Goal: Complete application form: Complete application form

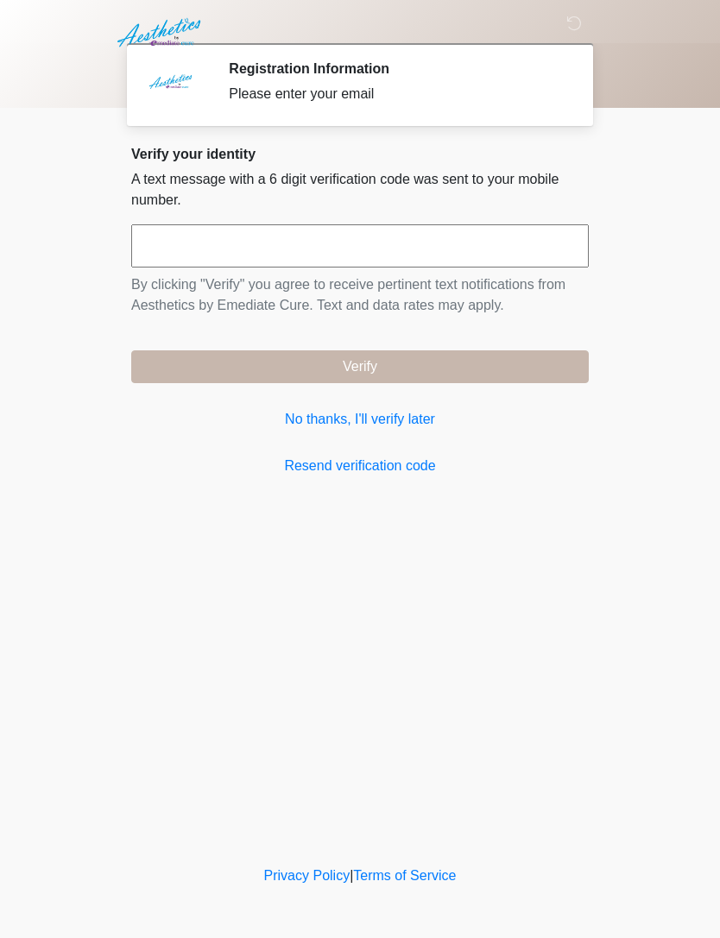
click at [400, 422] on link "No thanks, I'll verify later" at bounding box center [359, 419] width 457 height 21
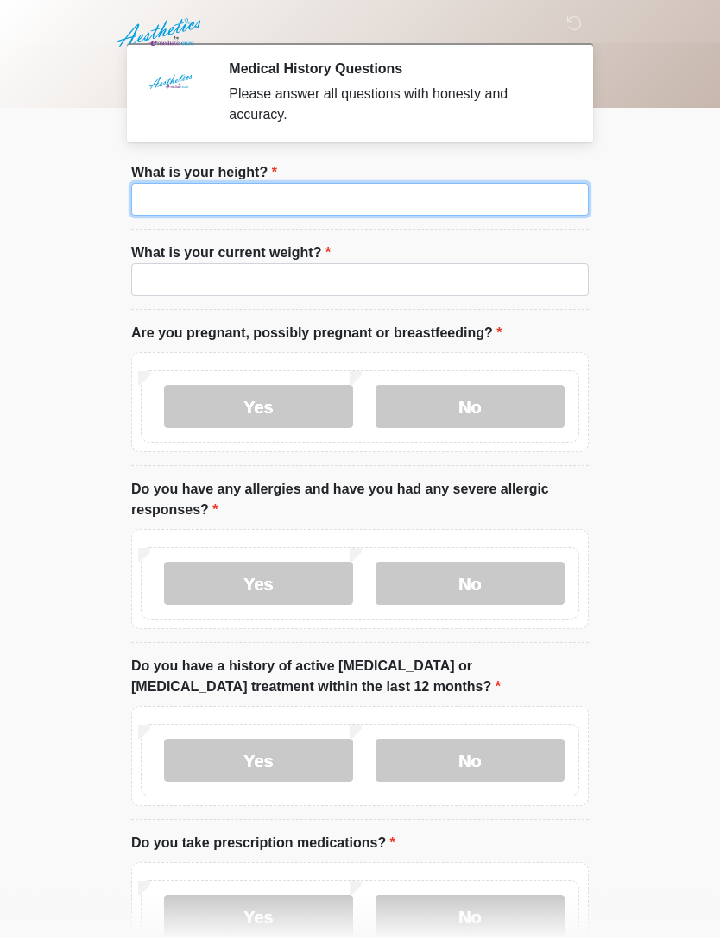
click at [191, 184] on input "What is your height?" at bounding box center [359, 199] width 457 height 33
type input "***"
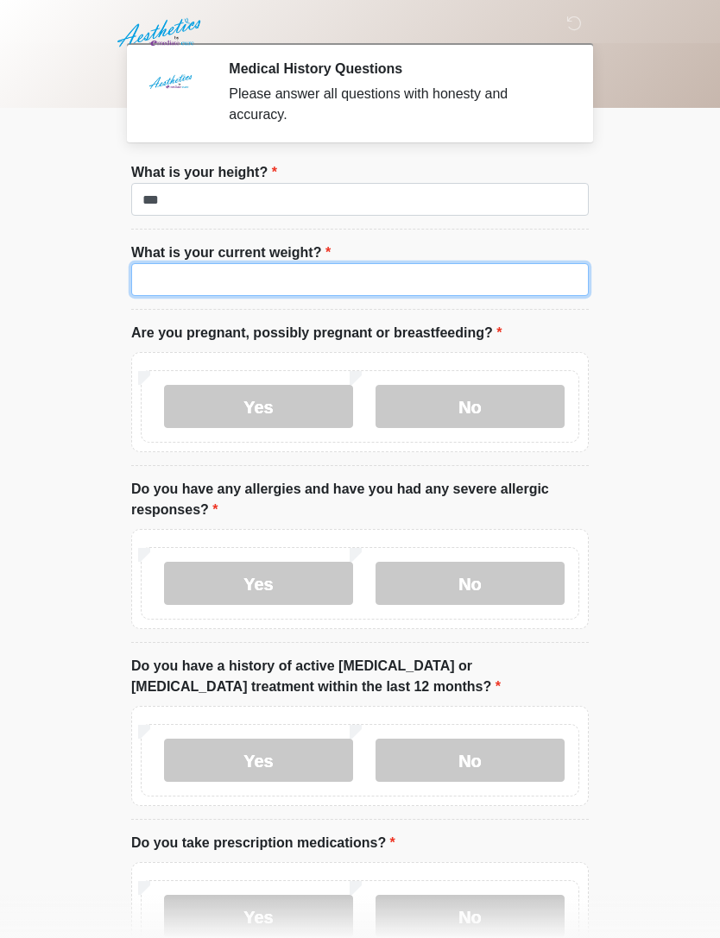
click at [425, 277] on input "What is your current weight?" at bounding box center [359, 279] width 457 height 33
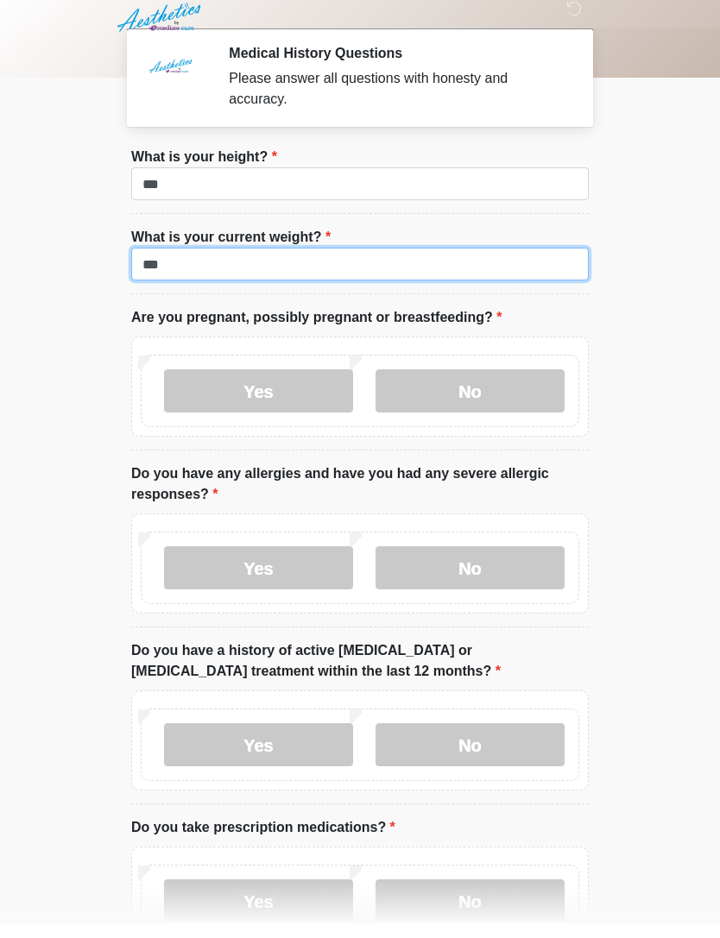
type input "***"
click at [509, 403] on label "No" at bounding box center [469, 406] width 189 height 43
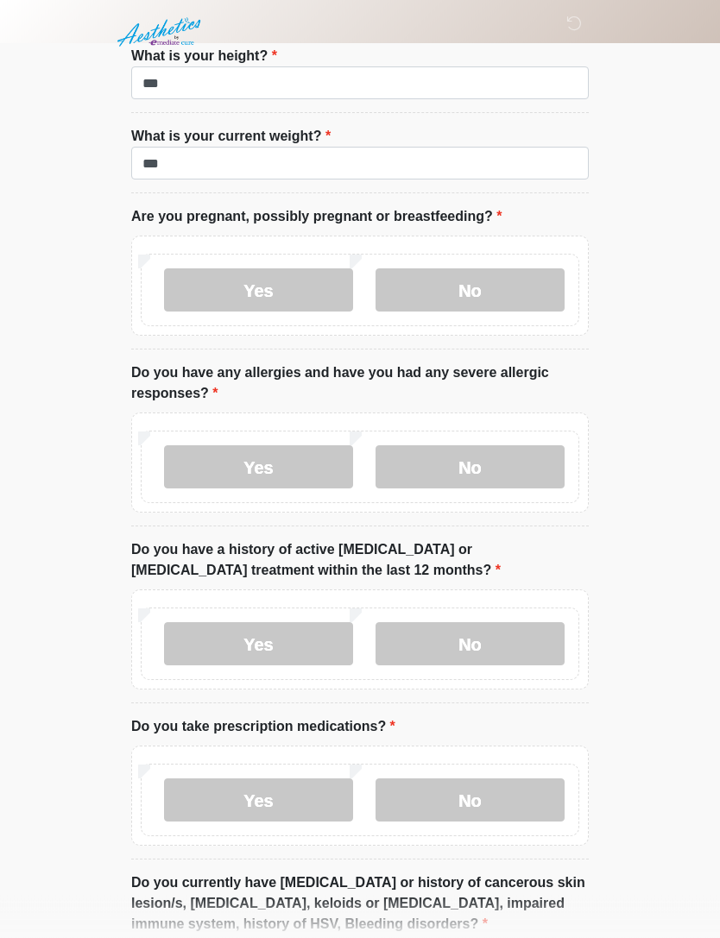
scroll to position [116, 0]
click at [525, 462] on label "No" at bounding box center [469, 466] width 189 height 43
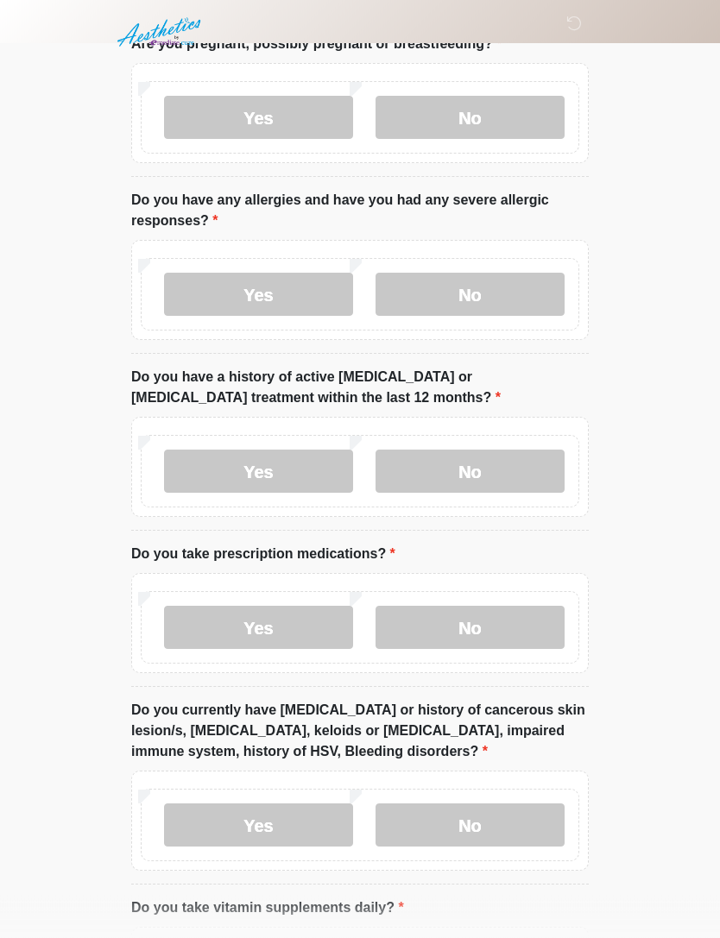
scroll to position [292, 0]
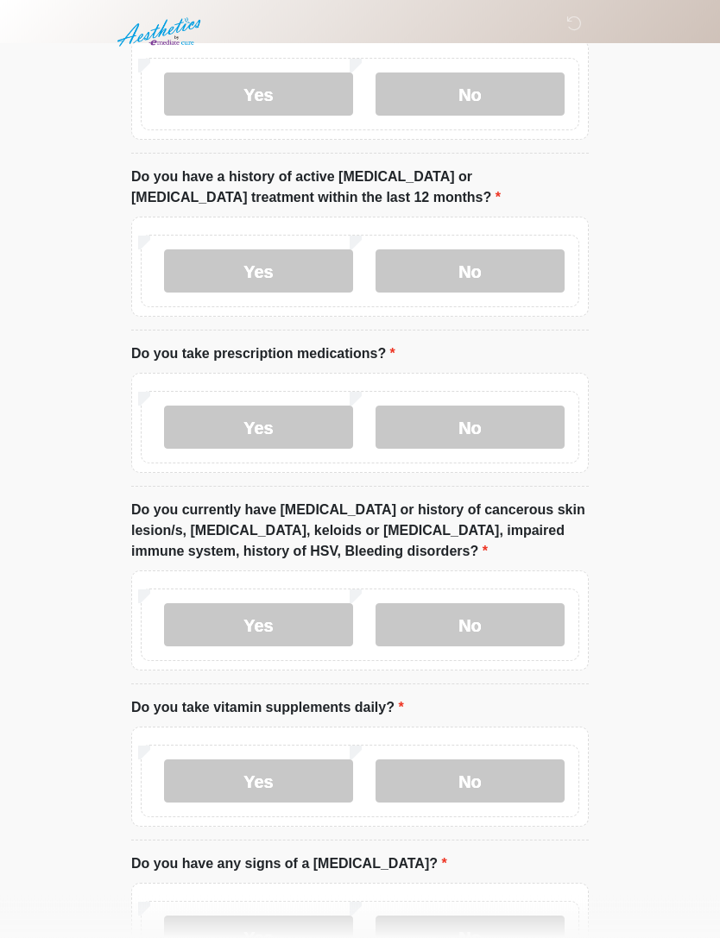
click at [538, 255] on label "No" at bounding box center [469, 271] width 189 height 43
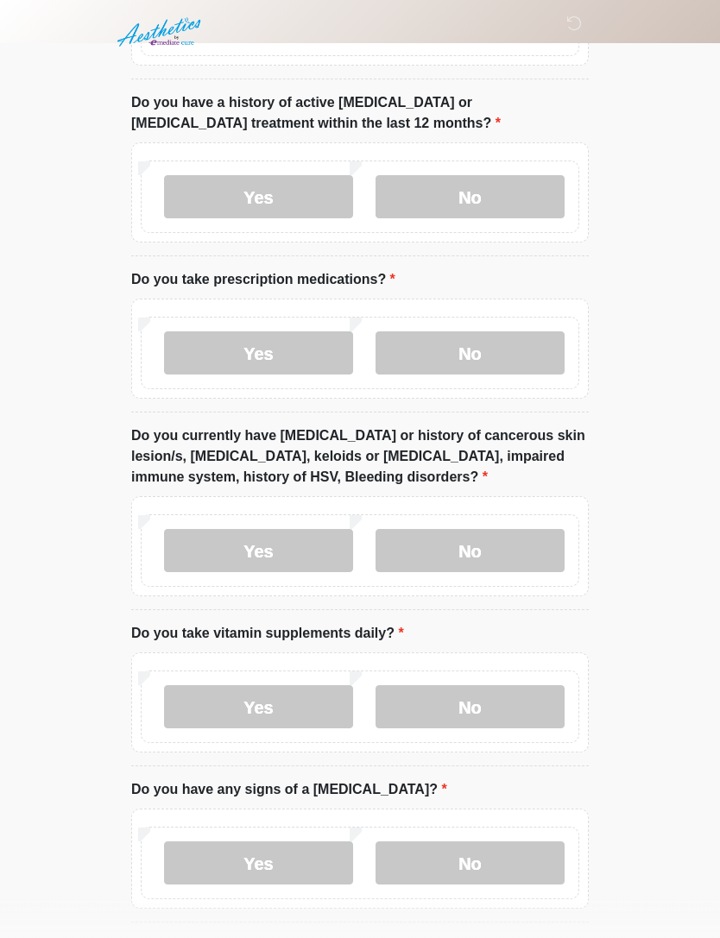
scroll to position [564, 0]
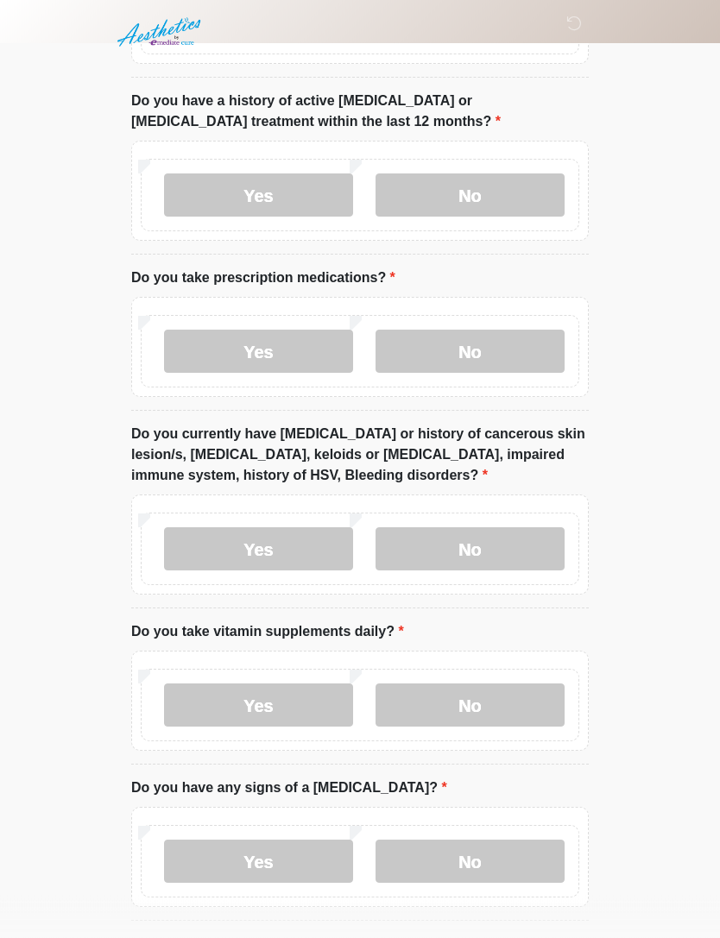
click at [303, 349] on label "Yes" at bounding box center [258, 351] width 189 height 43
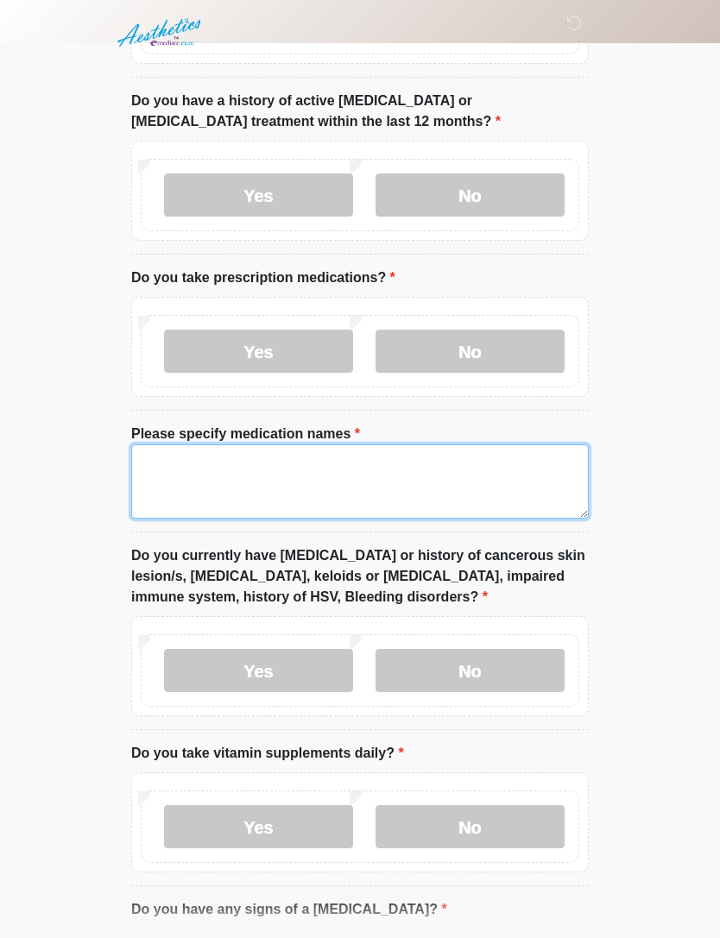
click at [369, 478] on textarea "Please specify medication names" at bounding box center [359, 481] width 457 height 74
type textarea "*********"
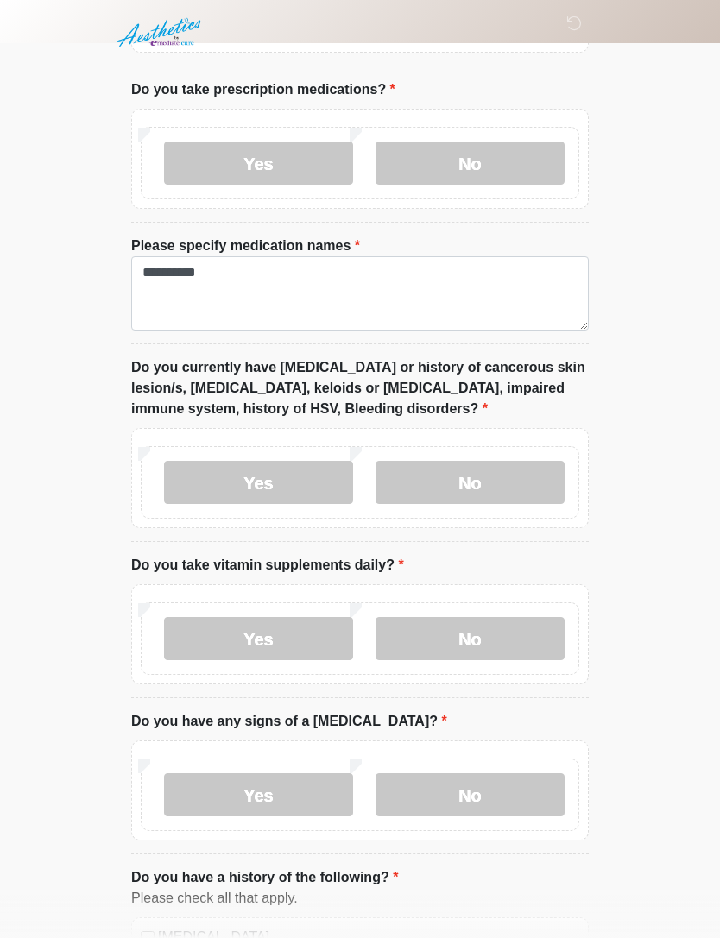
scroll to position [755, 0]
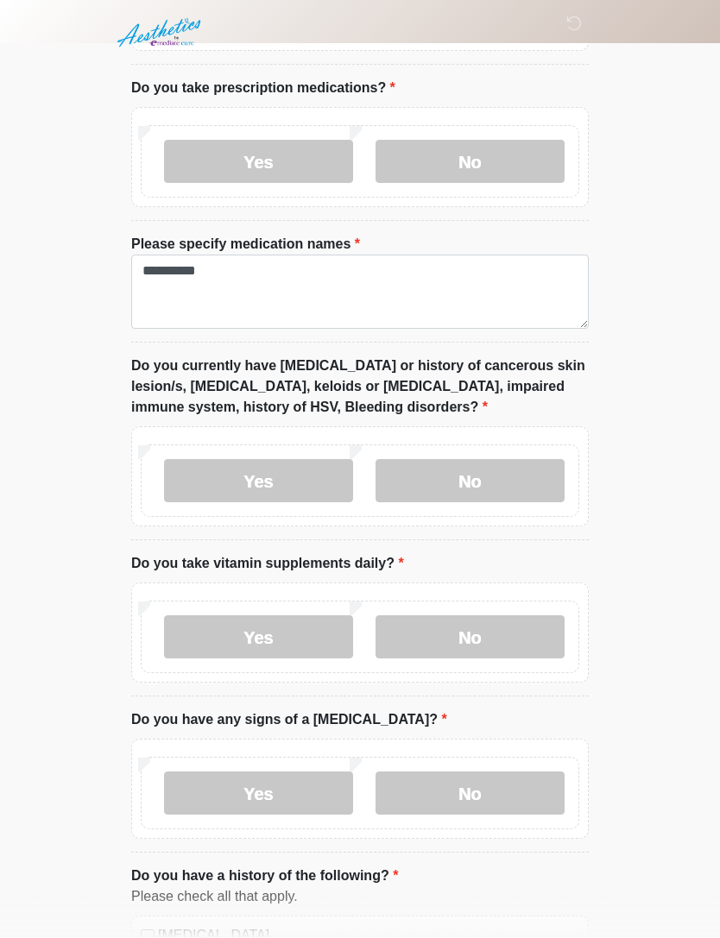
click at [497, 484] on label "No" at bounding box center [469, 480] width 189 height 43
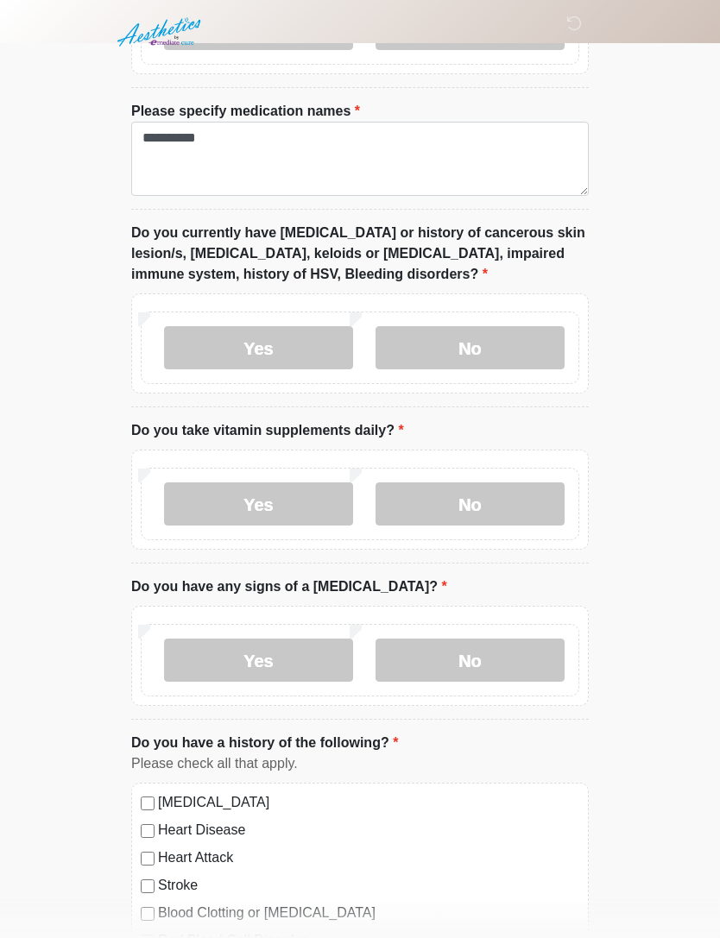
scroll to position [888, 0]
click at [514, 495] on label "No" at bounding box center [469, 503] width 189 height 43
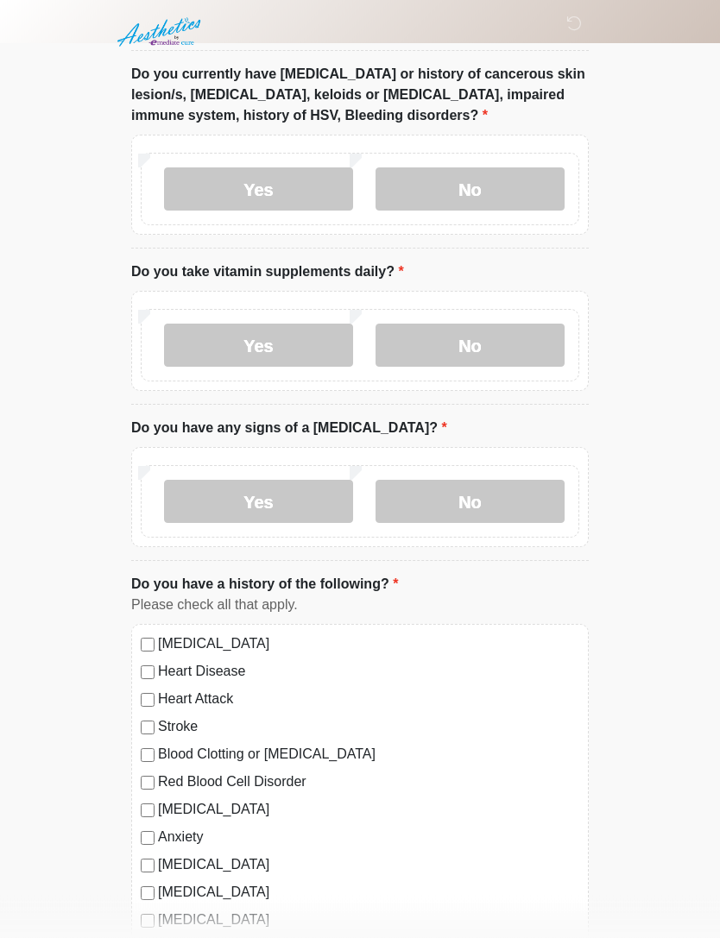
scroll to position [1056, 0]
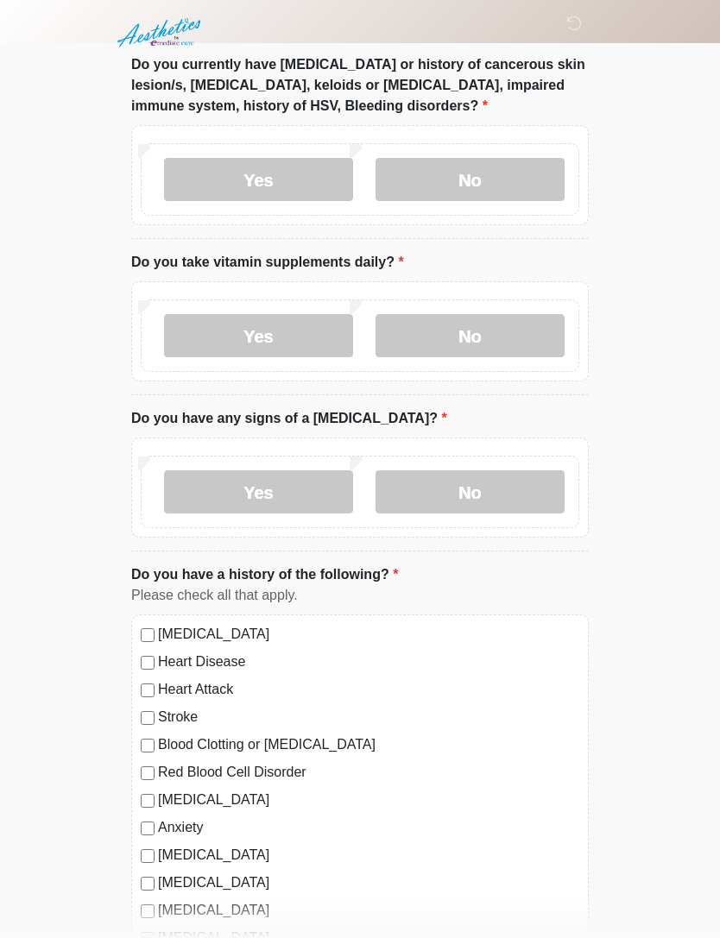
click at [500, 485] on label "No" at bounding box center [469, 491] width 189 height 43
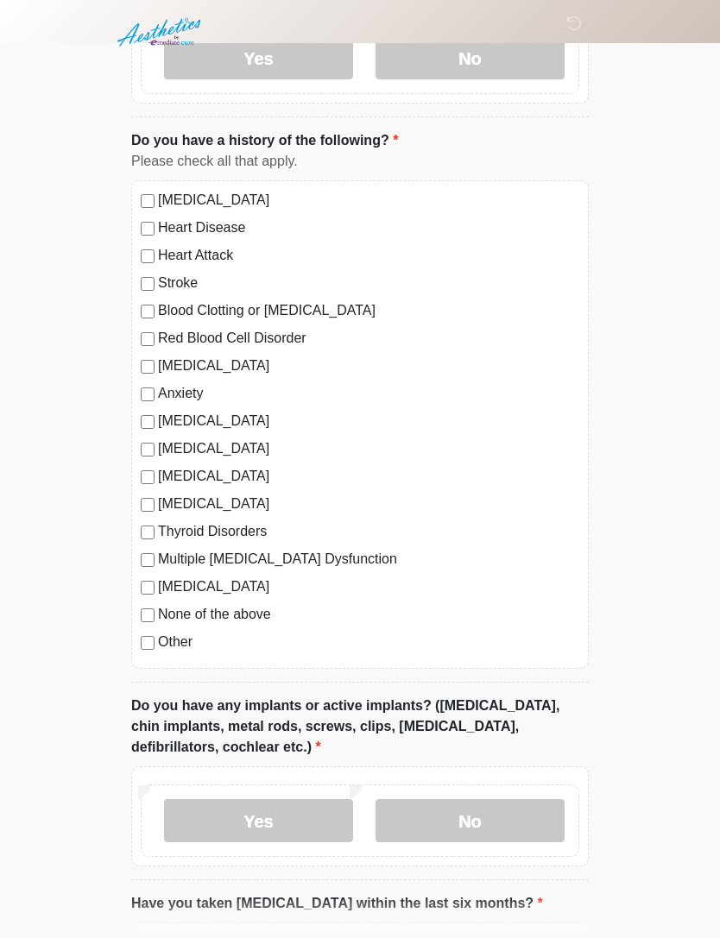
scroll to position [1493, 0]
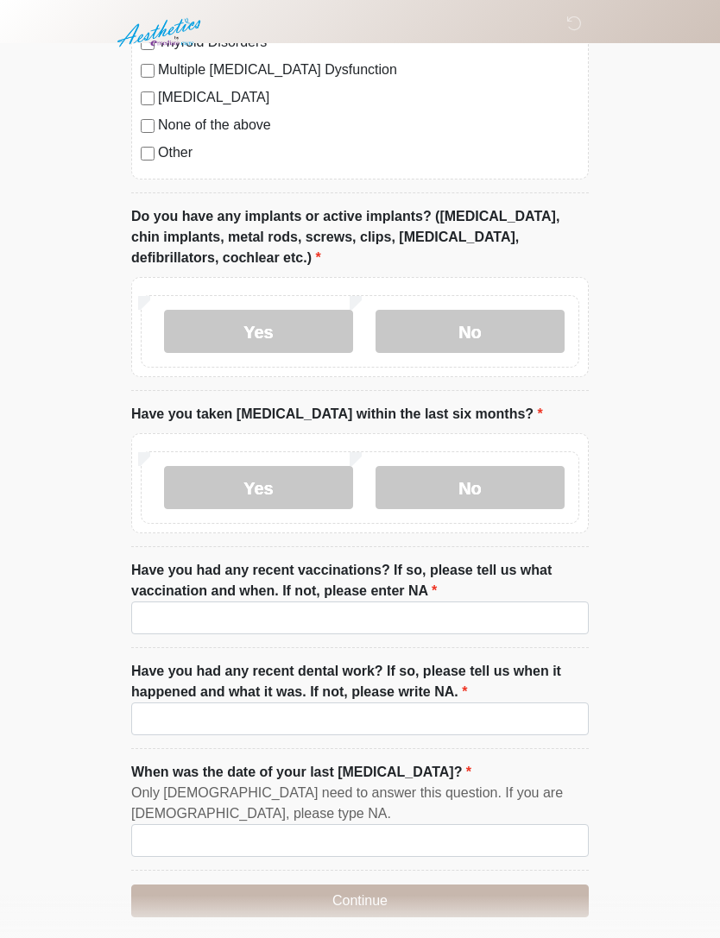
scroll to position [1990, 0]
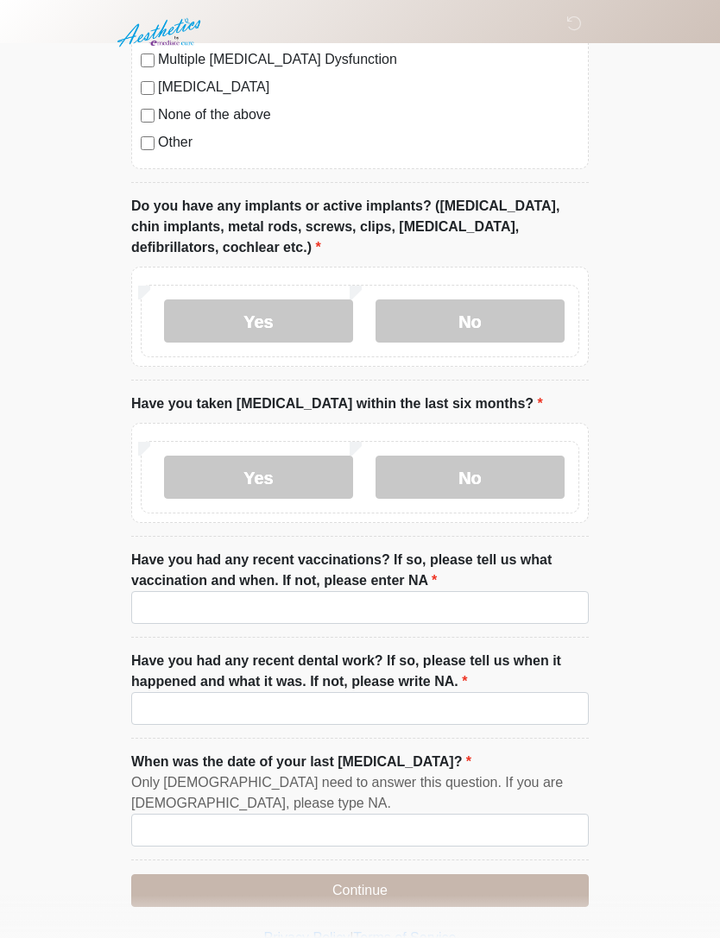
click at [271, 326] on label "Yes" at bounding box center [258, 320] width 189 height 43
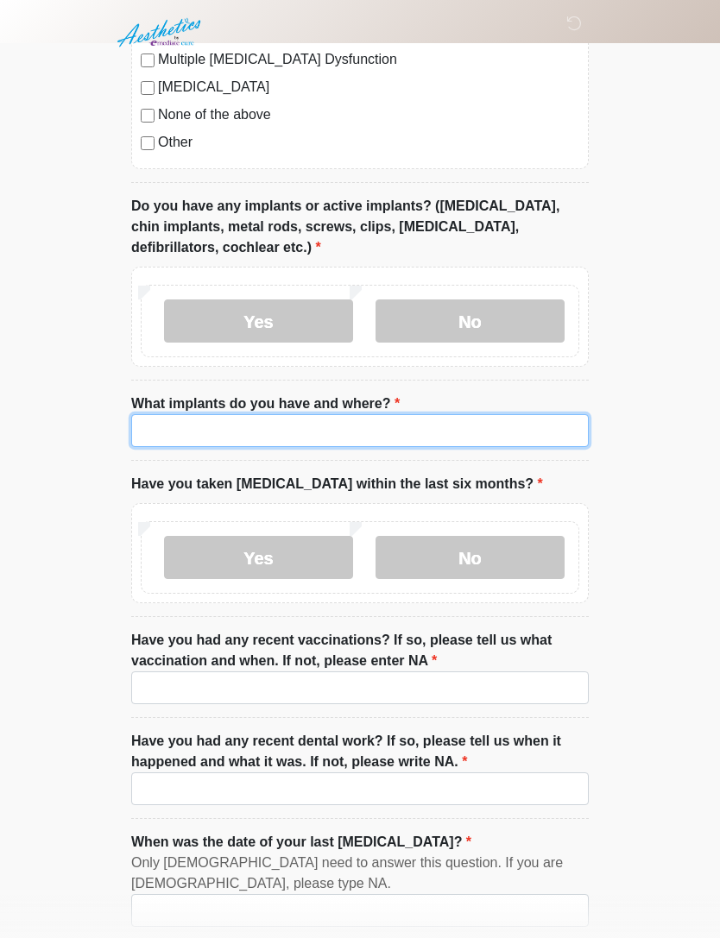
click at [294, 425] on input "What implants do you have and where?" at bounding box center [359, 430] width 457 height 33
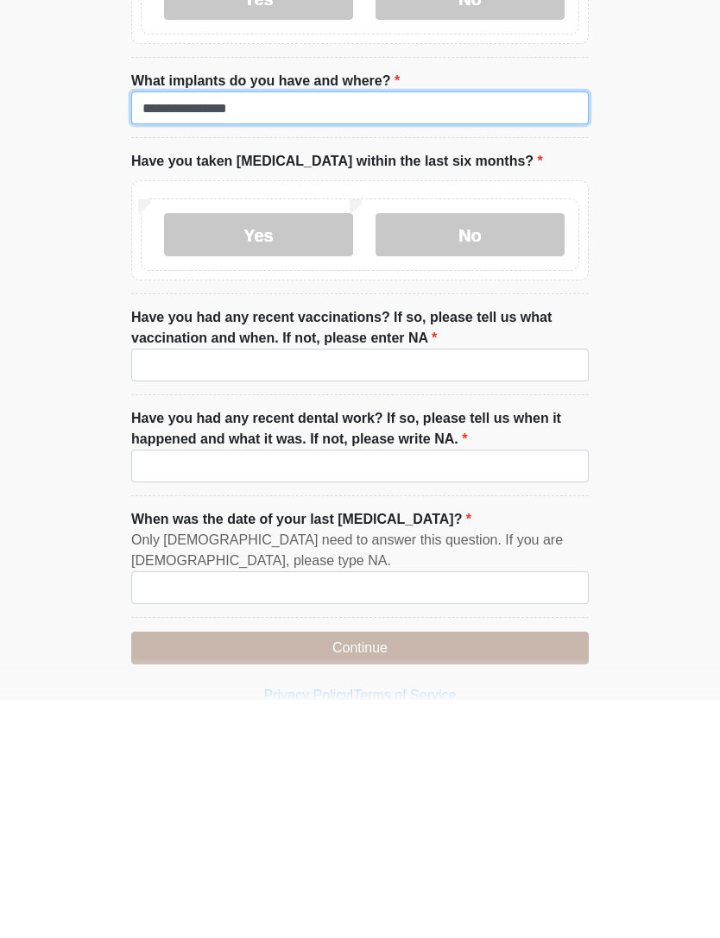
scroll to position [2076, 0]
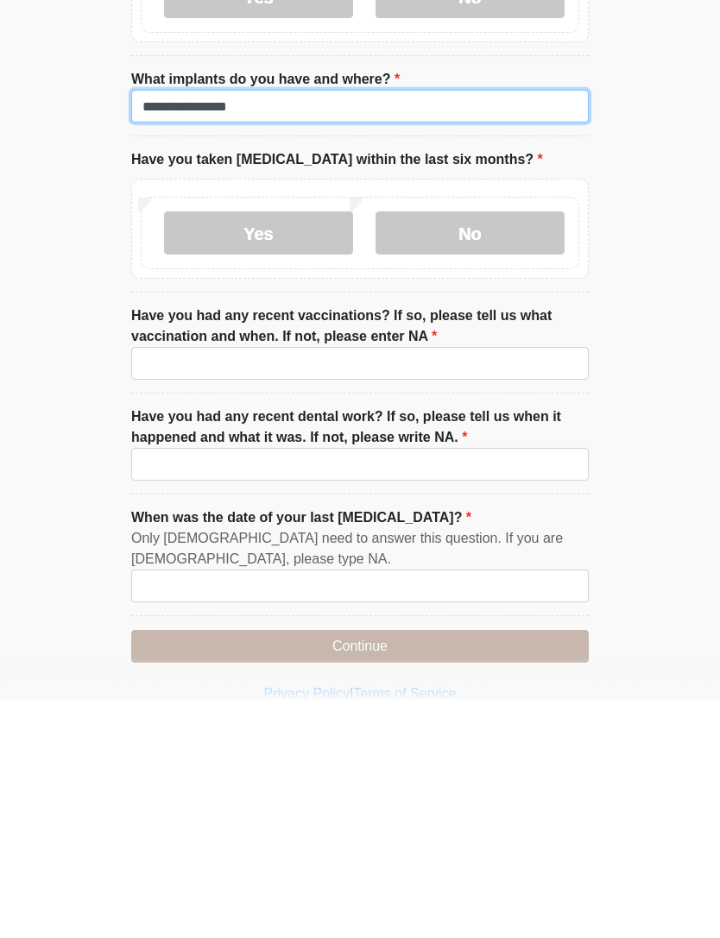
type input "**********"
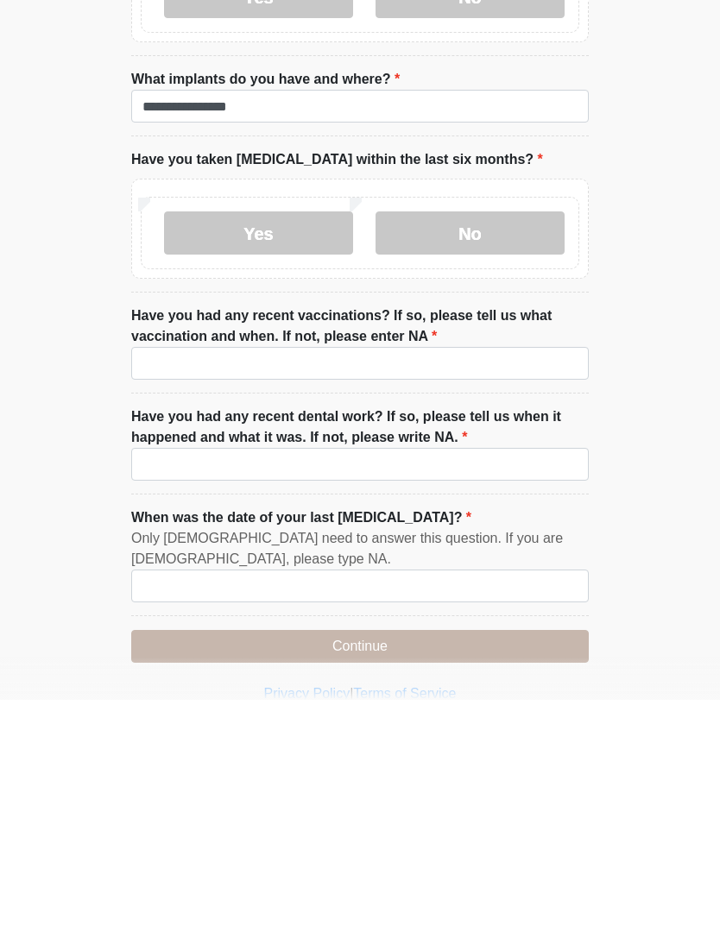
click at [496, 450] on label "No" at bounding box center [469, 471] width 189 height 43
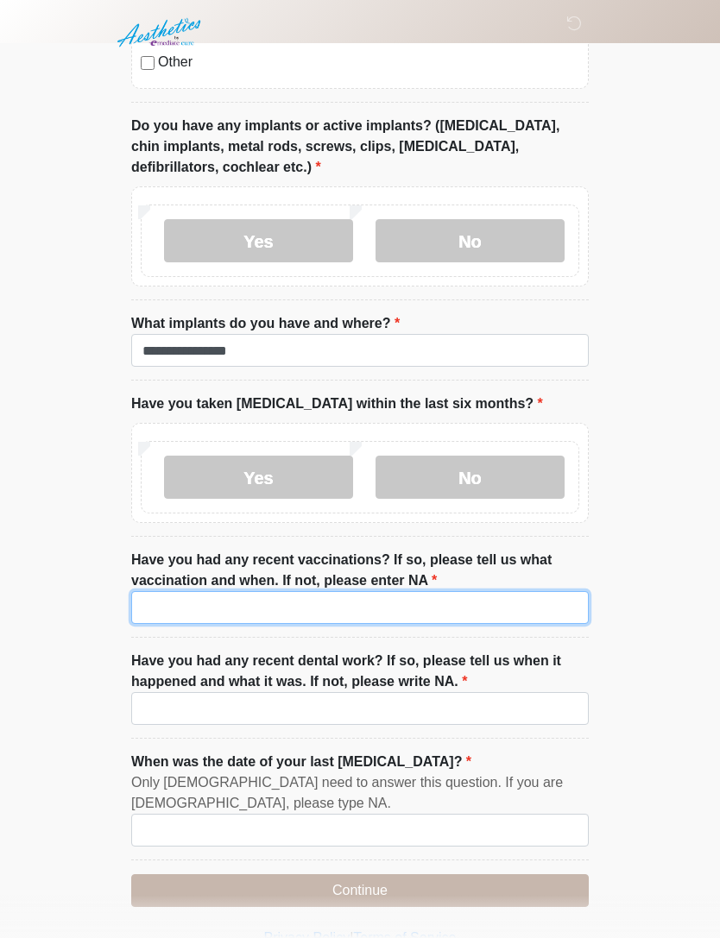
click at [390, 601] on input "Have you had any recent vaccinations? If so, please tell us what vaccination an…" at bounding box center [359, 607] width 457 height 33
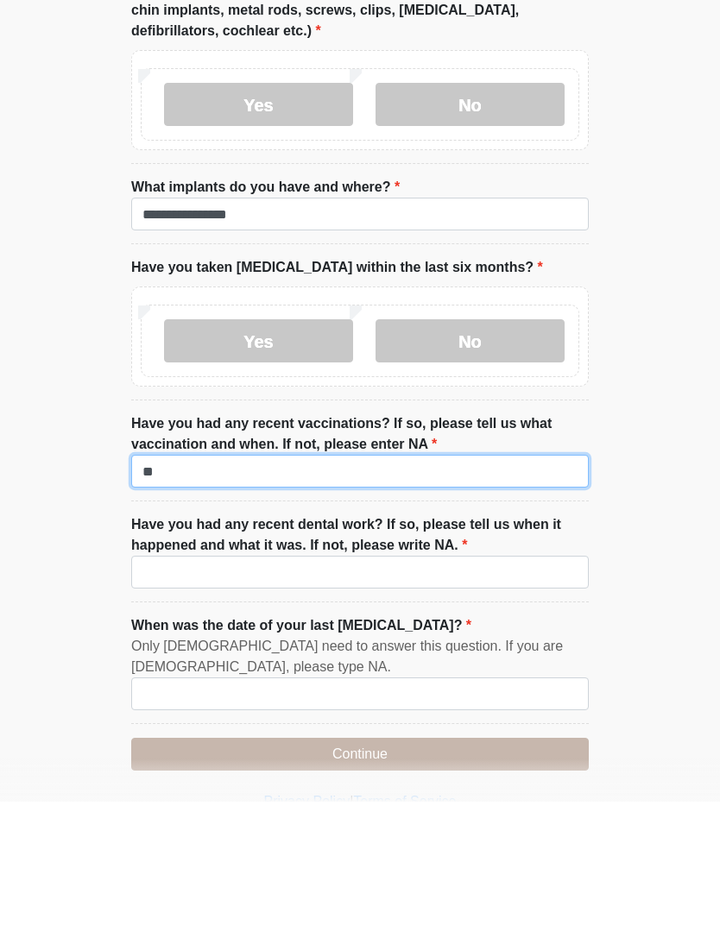
type input "**"
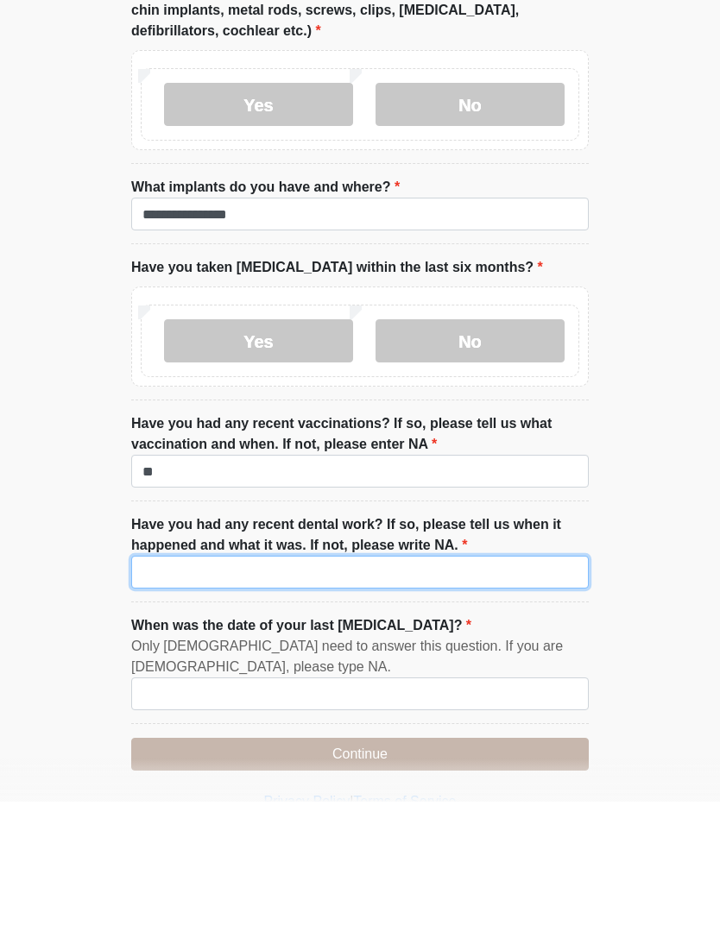
click at [436, 692] on input "Have you had any recent dental work? If so, please tell us when it happened and…" at bounding box center [359, 708] width 457 height 33
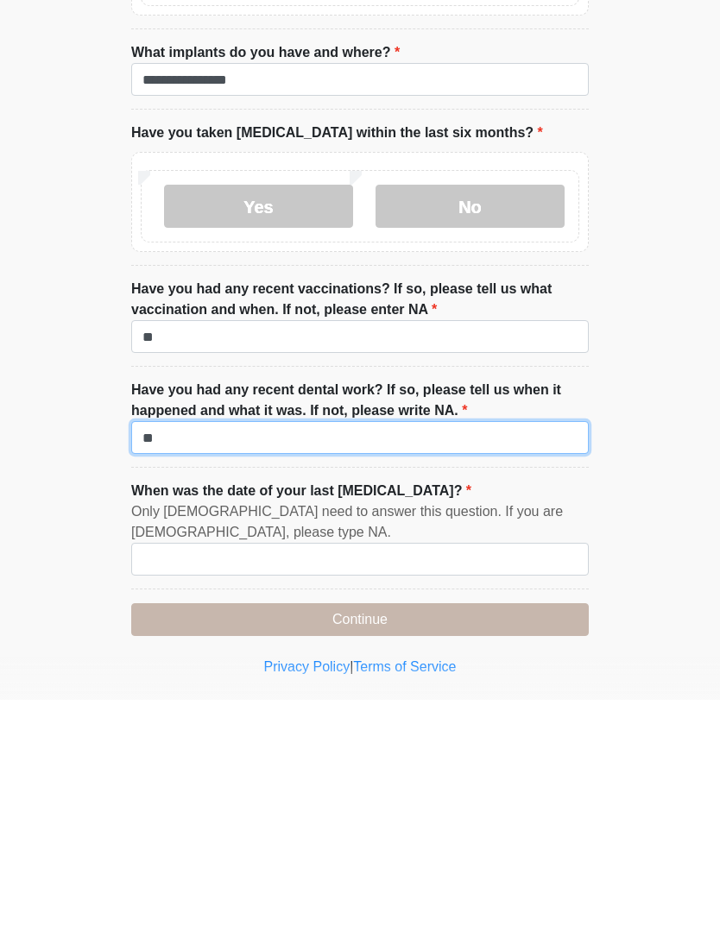
scroll to position [2125, 0]
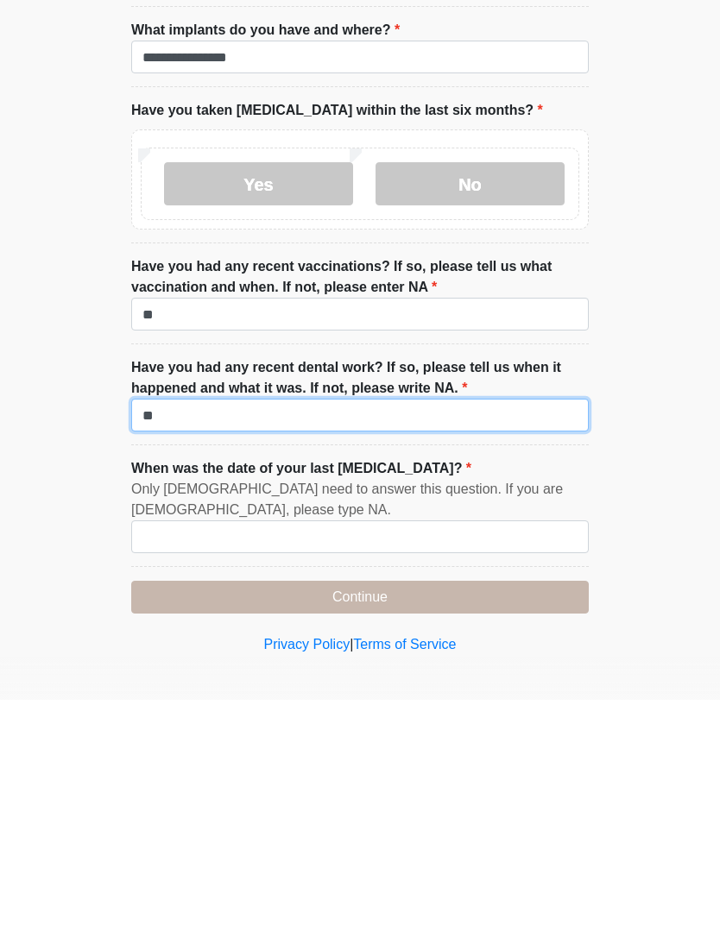
type input "**"
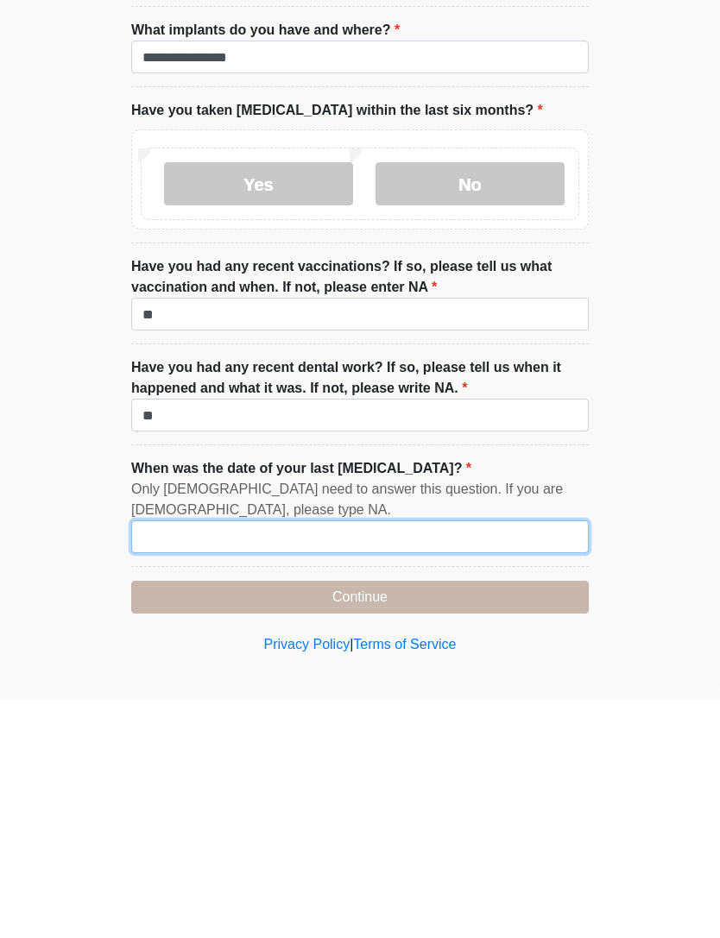
click at [461, 758] on input "When was the date of your last [MEDICAL_DATA]?" at bounding box center [359, 774] width 457 height 33
type input "*******"
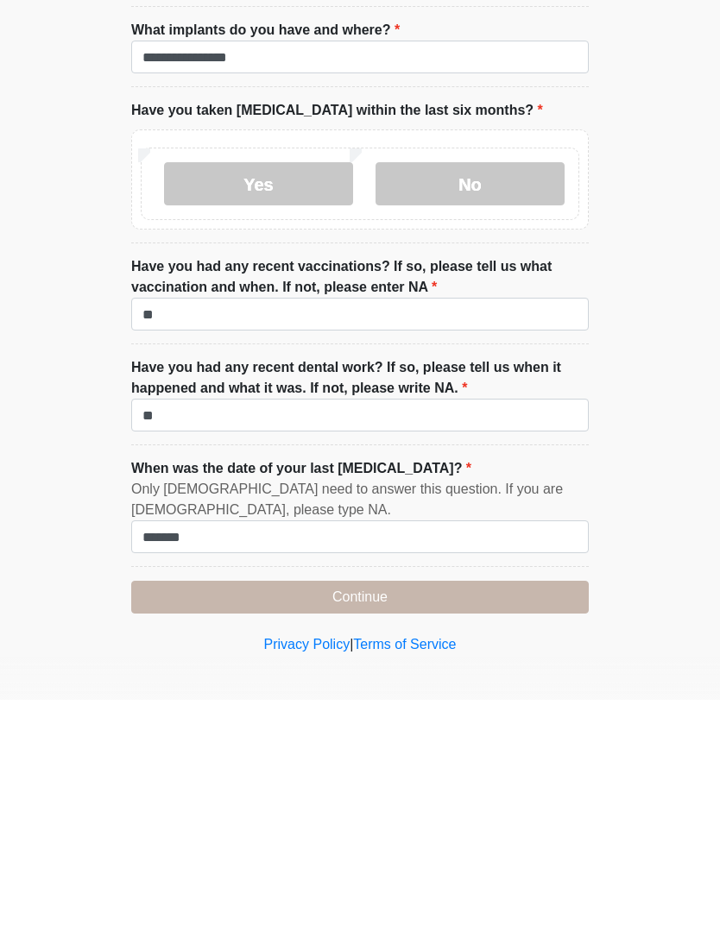
click at [497, 819] on button "Continue" at bounding box center [359, 835] width 457 height 33
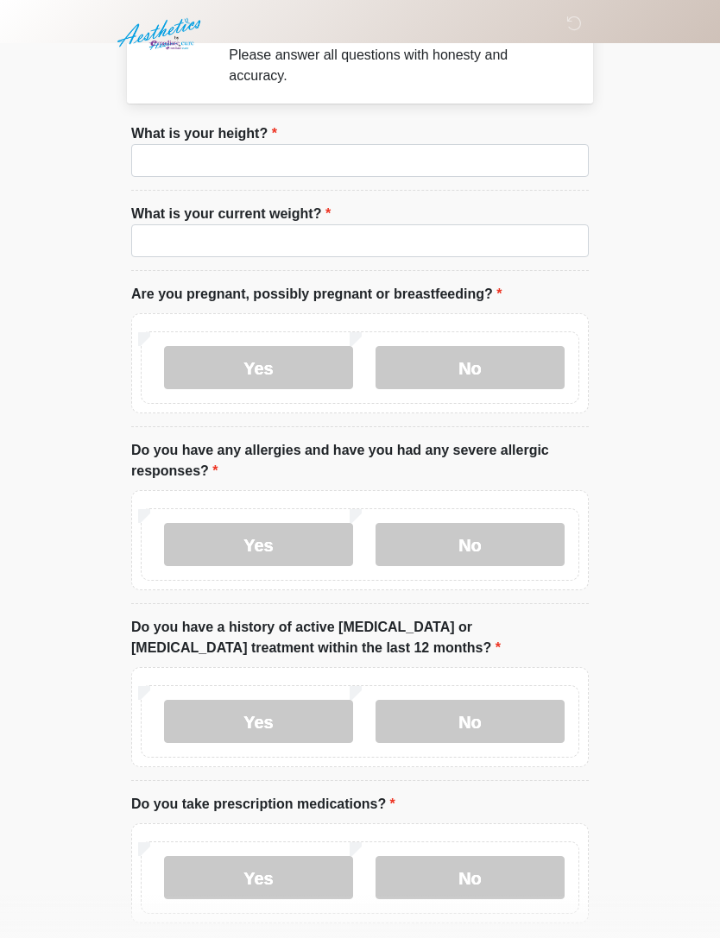
scroll to position [0, 0]
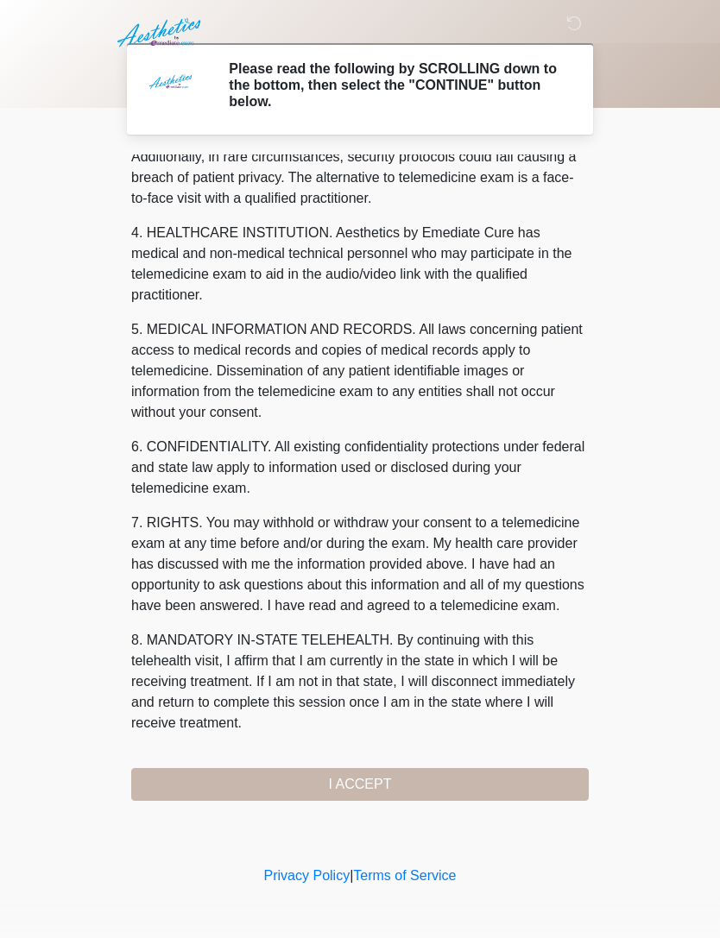
click at [451, 774] on button "I ACCEPT" at bounding box center [359, 784] width 457 height 33
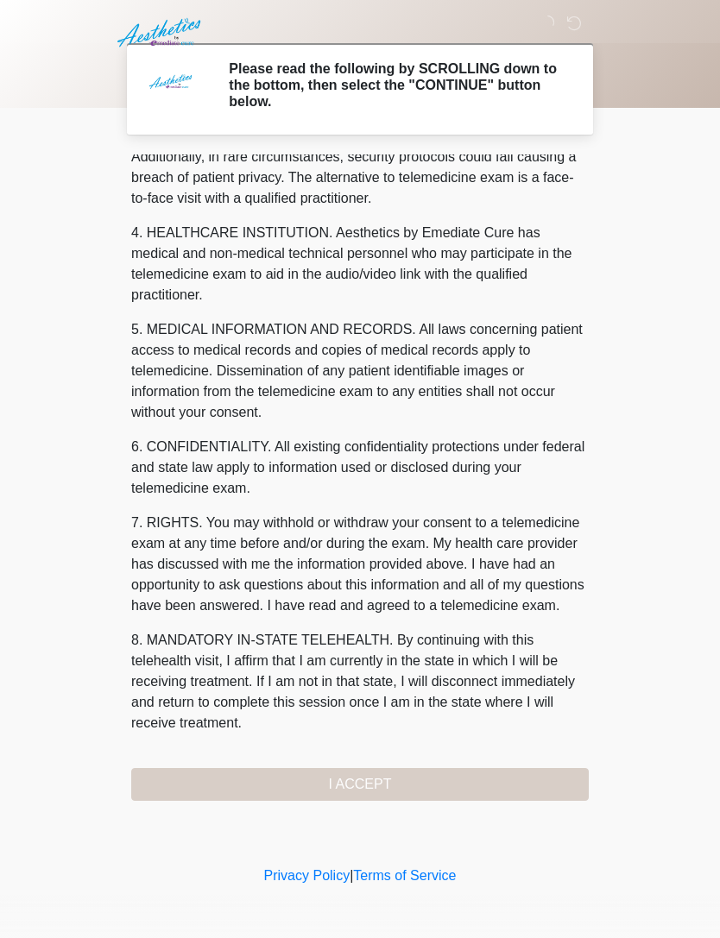
scroll to position [429, 0]
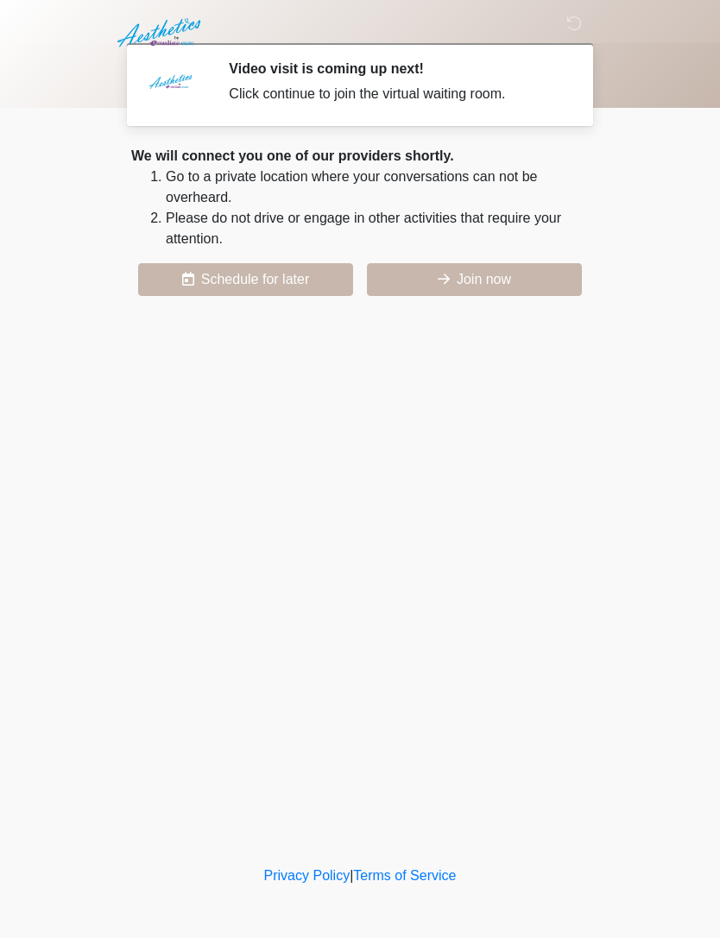
click at [487, 274] on button "Join now" at bounding box center [474, 279] width 215 height 33
